Goal: Find specific page/section: Find specific page/section

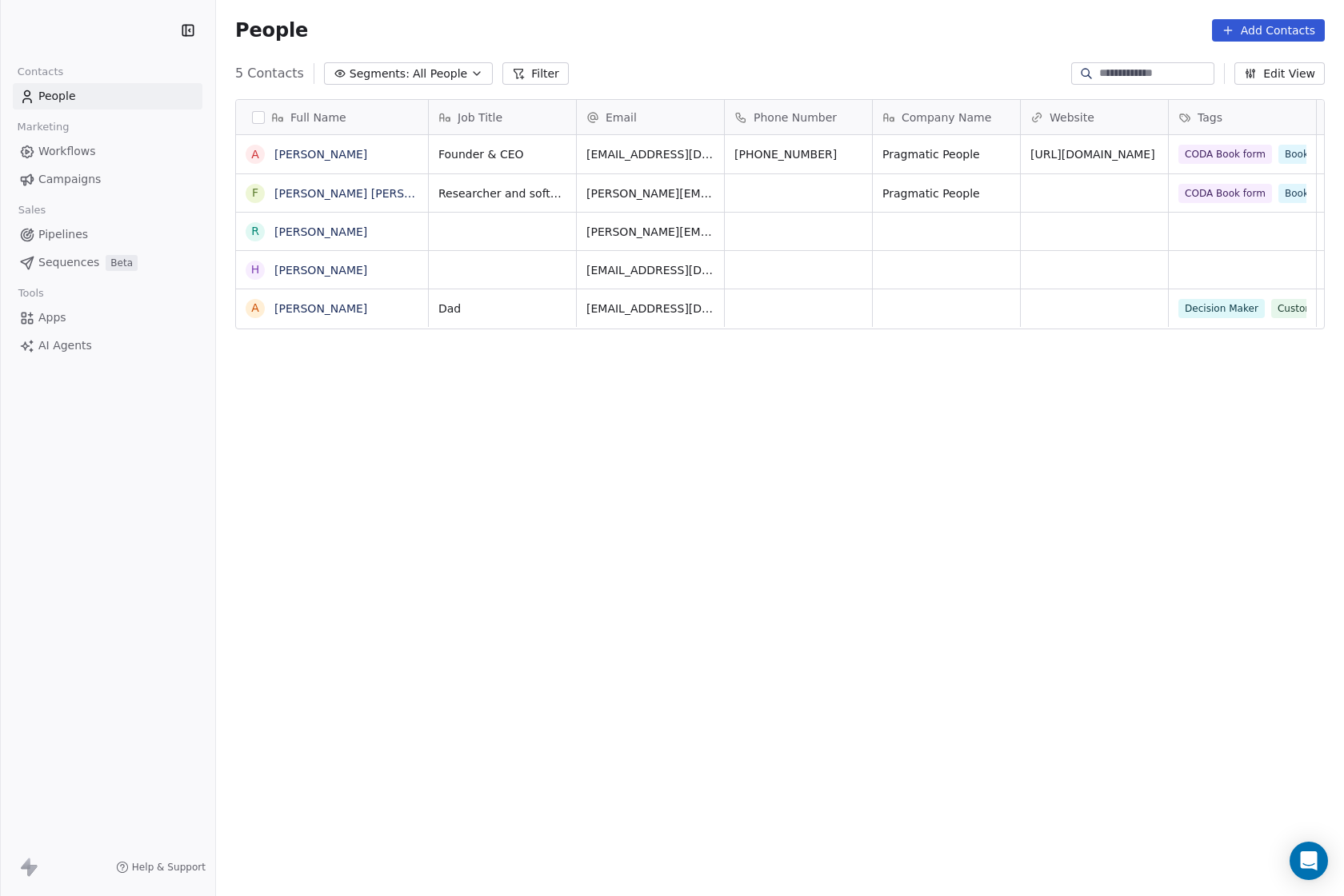
scroll to position [789, 1128]
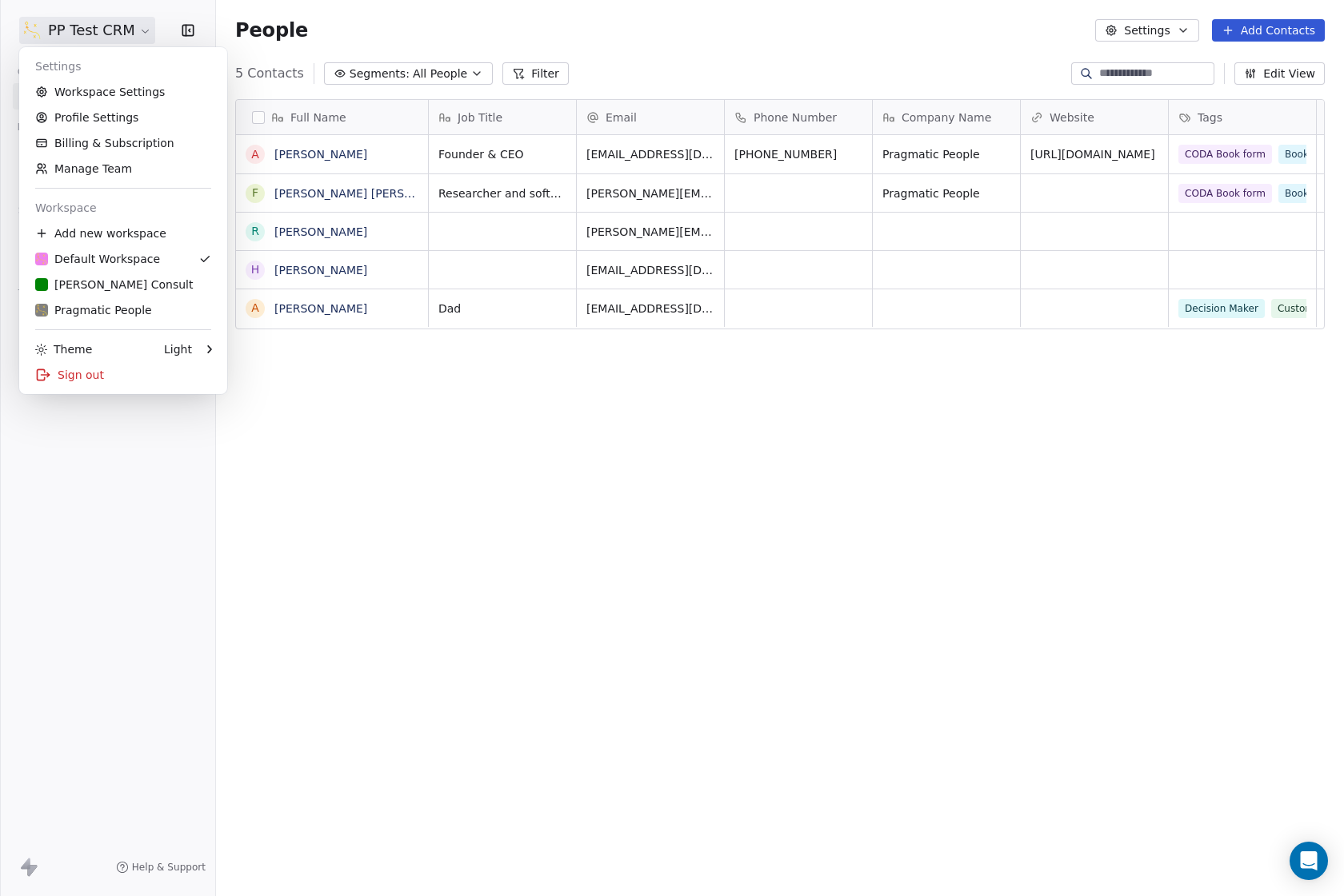
click at [66, 34] on html "PP Test CRM Contacts People Marketing Workflows Campaigns Sales Pipelines Seque…" at bounding box center [672, 448] width 1344 height 896
click at [67, 279] on div "[PERSON_NAME] Consult" at bounding box center [114, 284] width 158 height 16
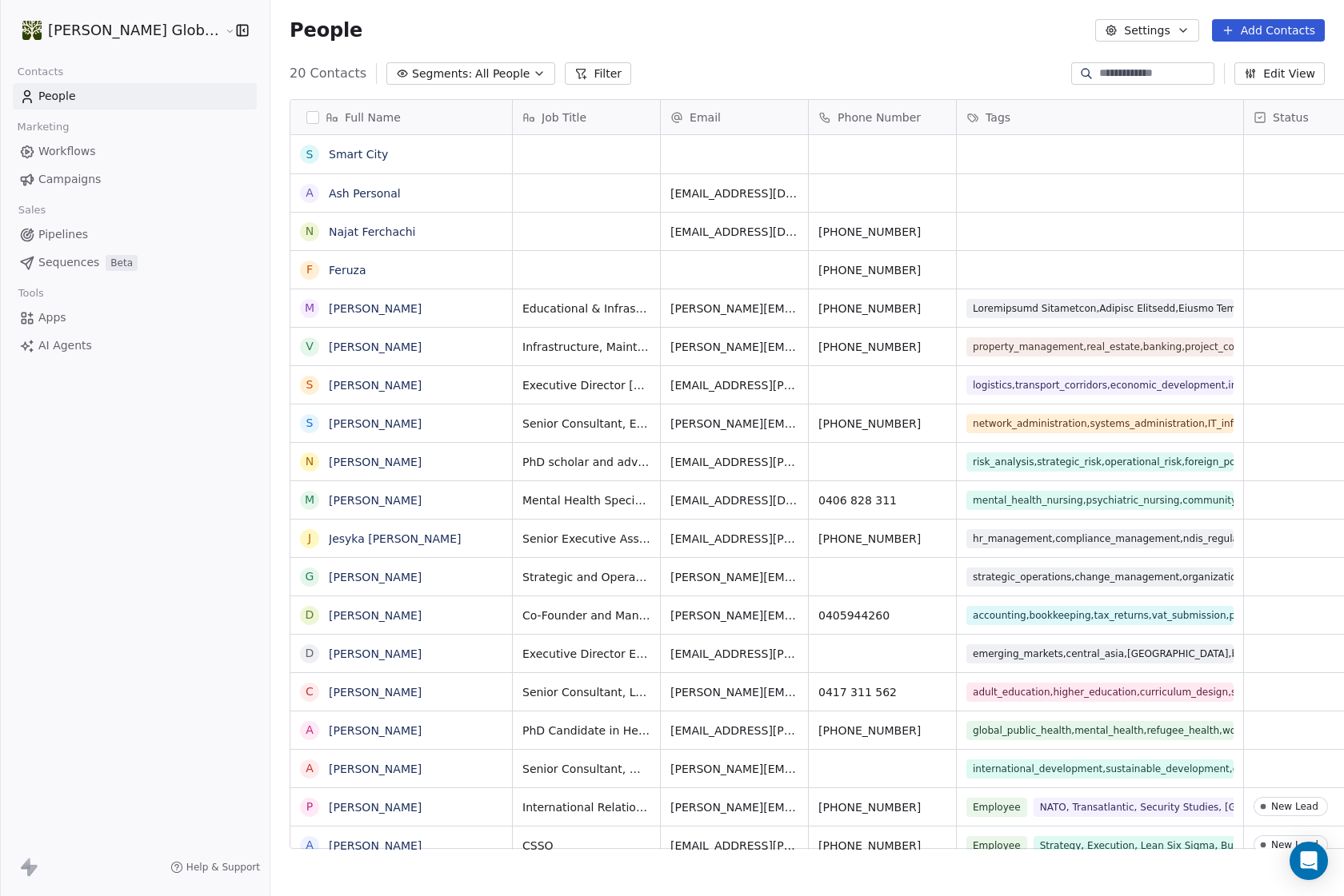
scroll to position [789, 1128]
click at [55, 233] on span "Pipelines" at bounding box center [64, 235] width 50 height 17
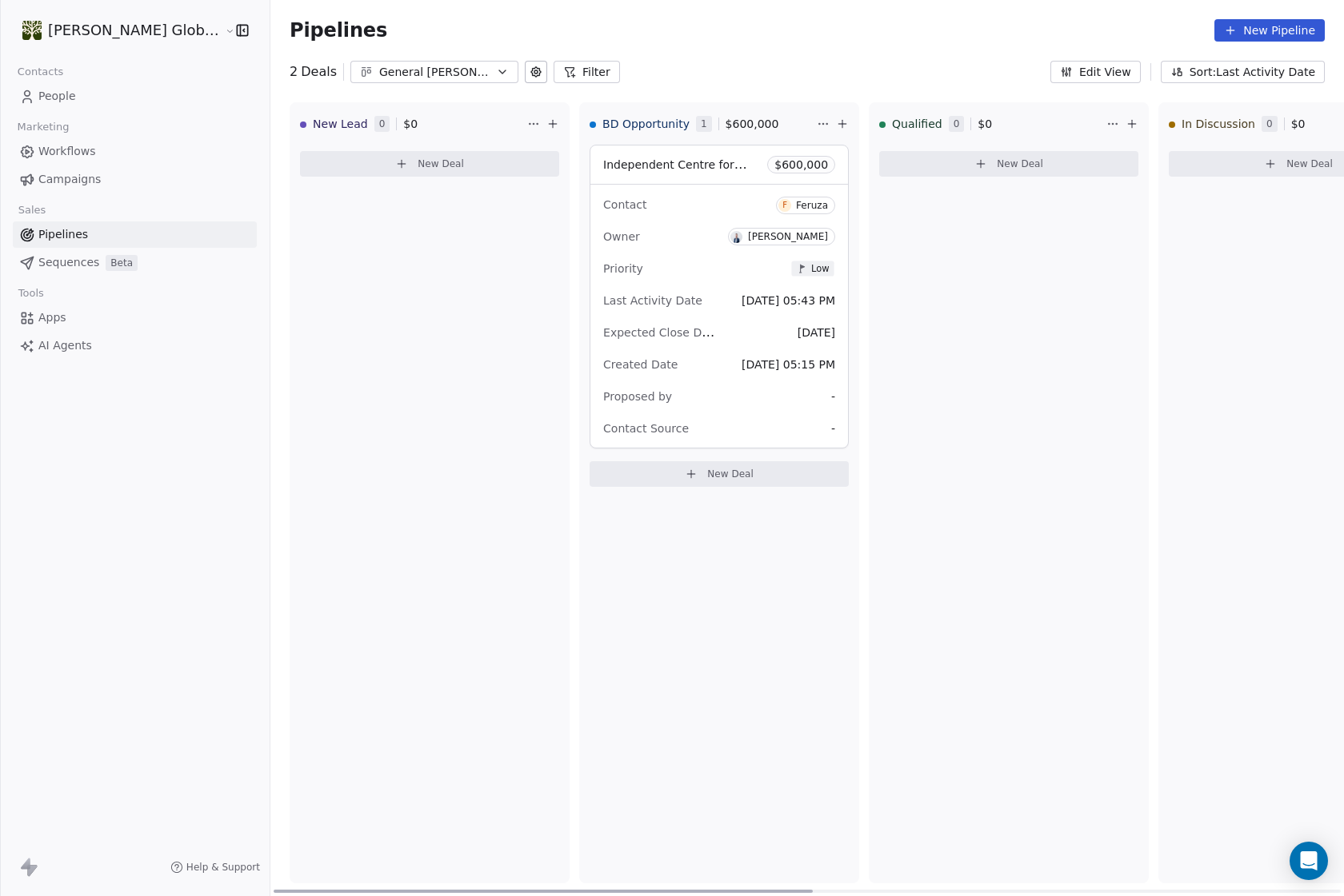
click at [811, 264] on span "Low" at bounding box center [820, 268] width 18 height 12
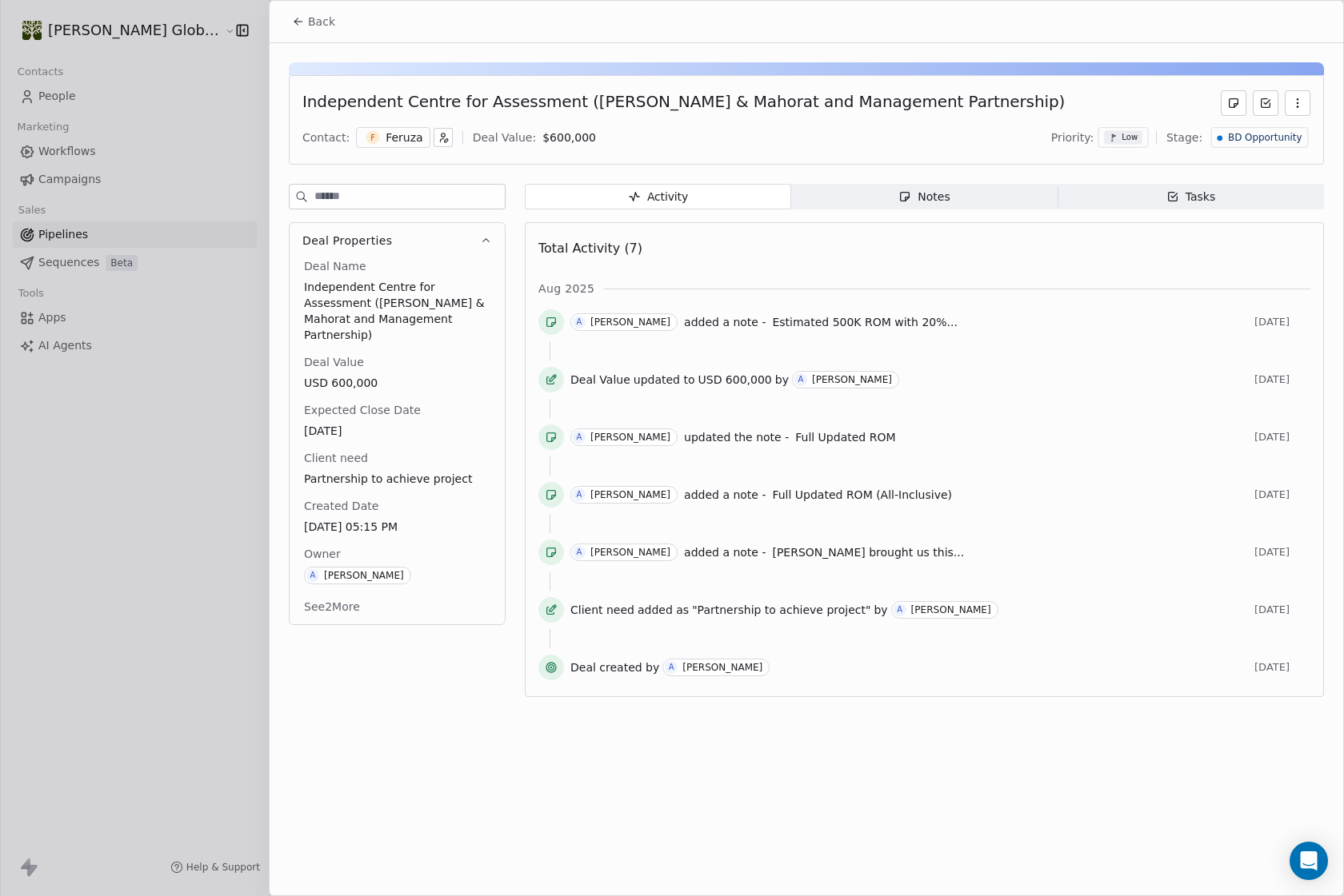
click at [1128, 135] on span "Low" at bounding box center [1122, 138] width 38 height 14
click at [842, 141] on html "[PERSON_NAME] Global Consult Contacts People Marketing Workflows Campaigns Sale…" at bounding box center [672, 448] width 1344 height 896
click at [305, 18] on button "Back" at bounding box center [313, 21] width 62 height 29
